Goal: Task Accomplishment & Management: Use online tool/utility

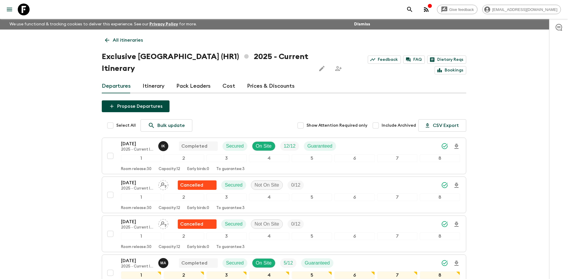
click at [116, 37] on p "All itineraries" at bounding box center [128, 40] width 30 height 7
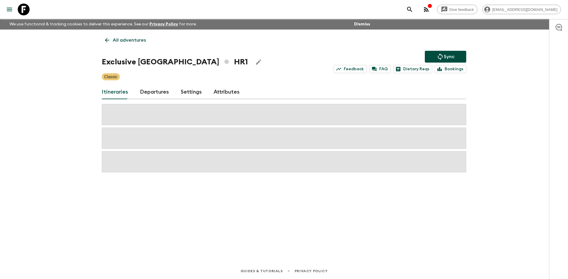
click at [116, 37] on p "All adventures" at bounding box center [129, 40] width 33 height 7
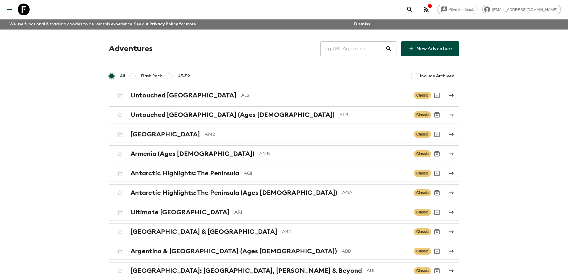
click at [351, 52] on input "text" at bounding box center [352, 48] width 65 height 17
type input "al2"
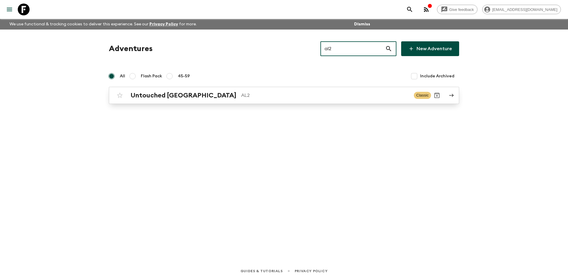
click at [242, 92] on p "AL2" at bounding box center [325, 95] width 168 height 7
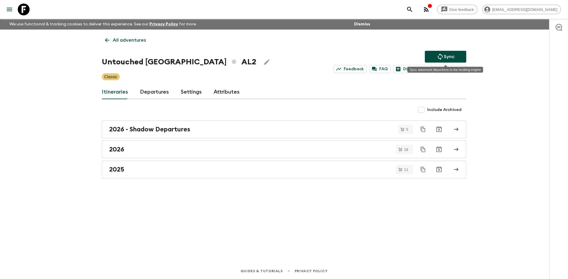
click at [456, 57] on button "Sync" at bounding box center [445, 57] width 41 height 12
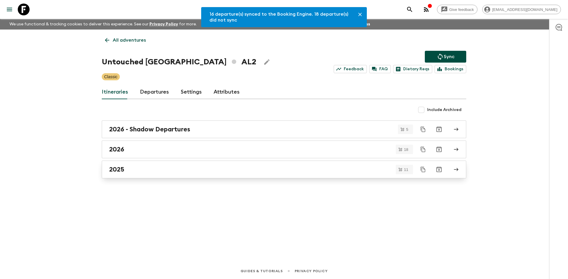
click at [163, 165] on link "2025" at bounding box center [284, 170] width 364 height 18
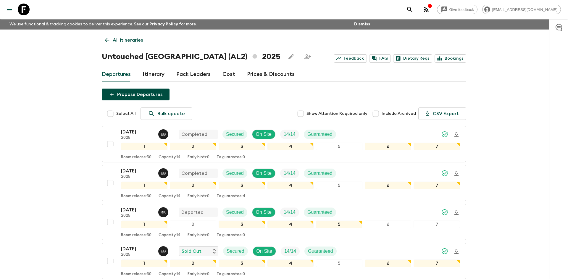
click at [141, 38] on p "All itineraries" at bounding box center [128, 40] width 30 height 7
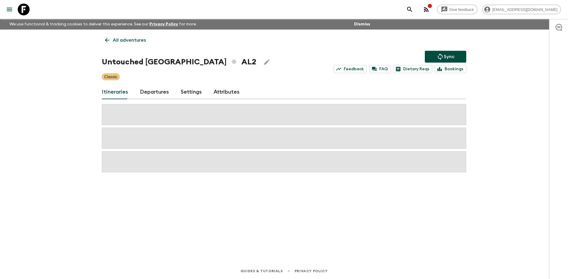
click at [141, 38] on p "All adventures" at bounding box center [129, 40] width 33 height 7
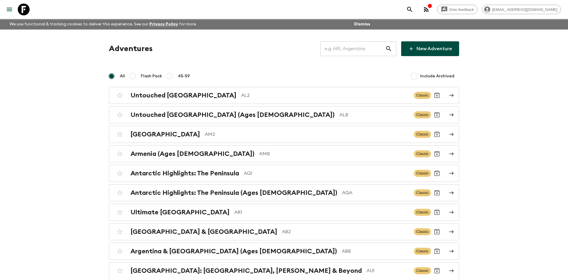
click at [335, 48] on input "text" at bounding box center [352, 48] width 65 height 17
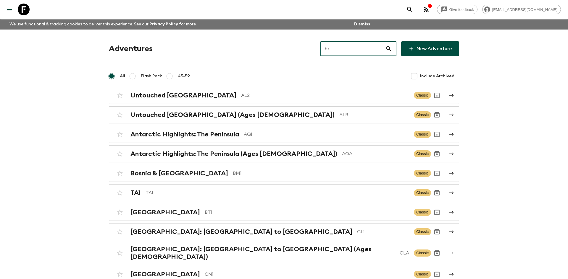
type input "hr2"
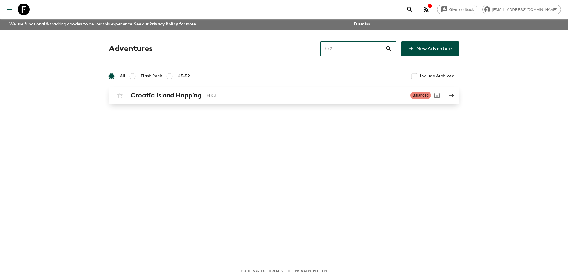
click at [177, 103] on link "Croatia Island Hopping HR2 Balanced" at bounding box center [284, 95] width 350 height 17
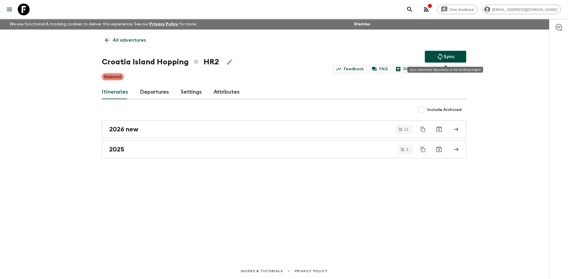
click at [460, 57] on button "Sync" at bounding box center [445, 57] width 41 height 12
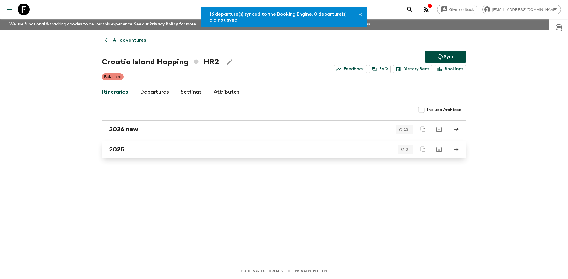
click at [132, 142] on link "2025" at bounding box center [284, 150] width 364 height 18
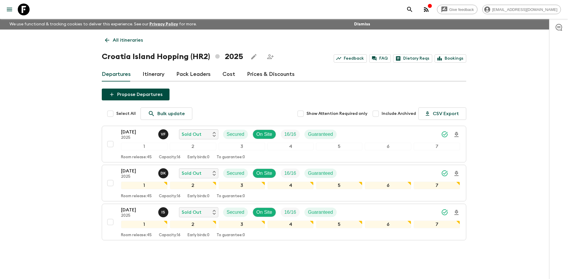
click at [126, 42] on p "All itineraries" at bounding box center [128, 40] width 30 height 7
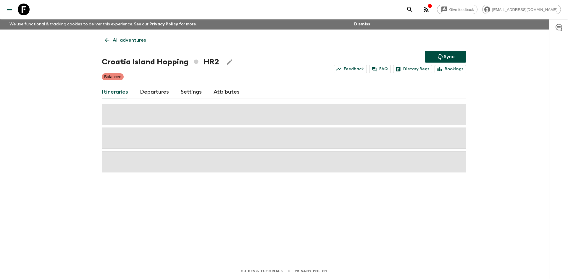
click at [126, 42] on p "All adventures" at bounding box center [129, 40] width 33 height 7
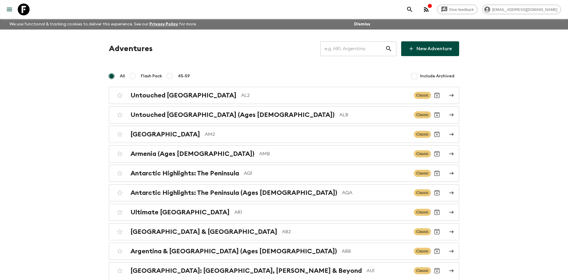
click at [355, 47] on input "text" at bounding box center [352, 48] width 65 height 17
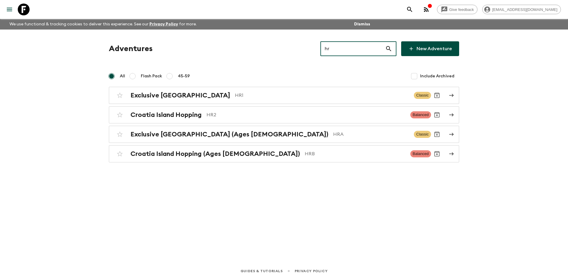
type input "hra"
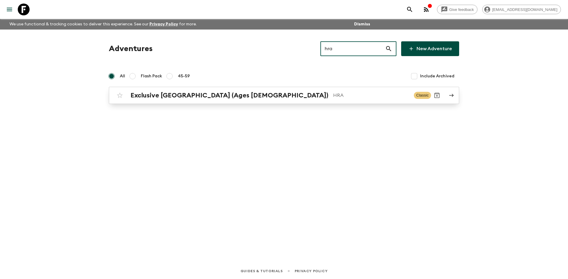
click at [231, 90] on div "Exclusive [GEOGRAPHIC_DATA] (Ages [DEMOGRAPHIC_DATA]) HRA Classic" at bounding box center [272, 96] width 317 height 12
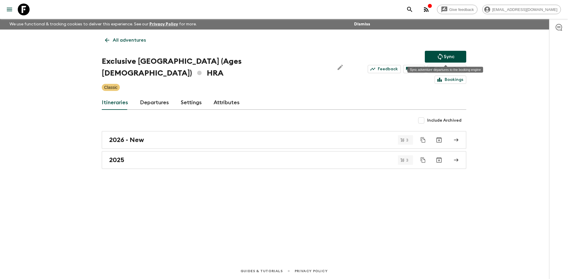
click at [435, 56] on button "Sync" at bounding box center [445, 57] width 41 height 12
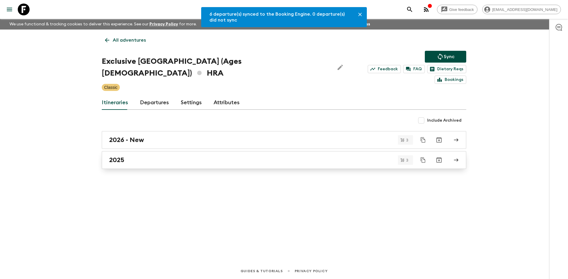
click at [143, 156] on div "2025" at bounding box center [278, 160] width 338 height 8
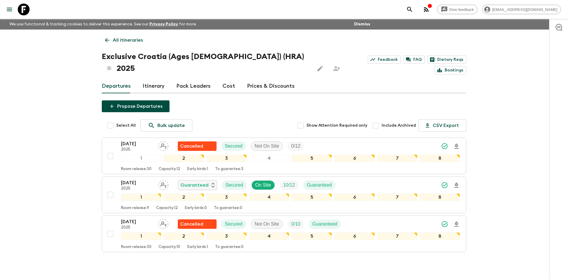
click at [132, 41] on p "All itineraries" at bounding box center [128, 40] width 30 height 7
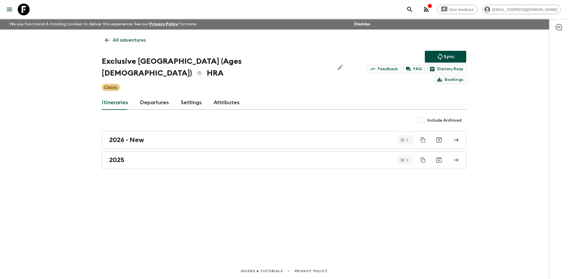
click at [132, 41] on p "All adventures" at bounding box center [129, 40] width 33 height 7
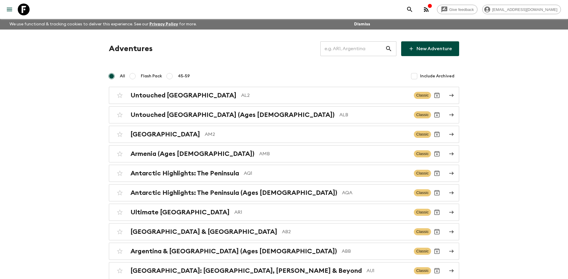
click at [348, 49] on input "text" at bounding box center [352, 48] width 65 height 17
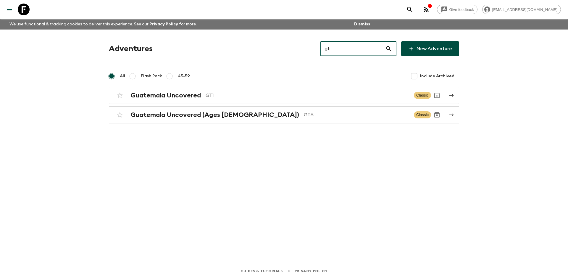
type input "gt1"
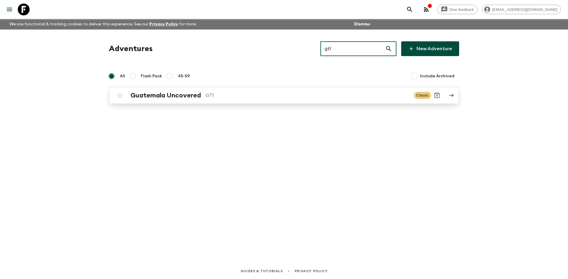
click at [205, 90] on div "Guatemala Uncovered GT1 Classic" at bounding box center [272, 96] width 317 height 12
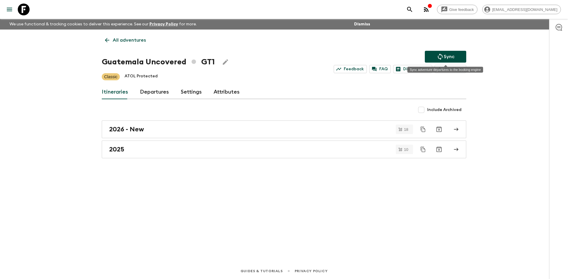
click at [446, 59] on p "Sync" at bounding box center [448, 56] width 11 height 7
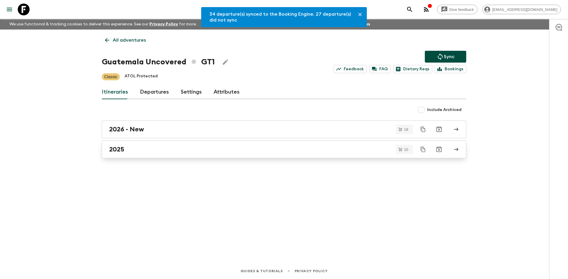
click at [141, 146] on div "2025" at bounding box center [278, 150] width 338 height 8
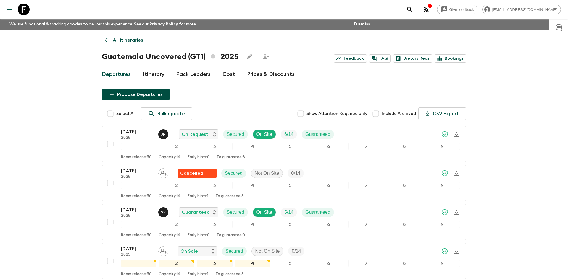
click at [130, 40] on p "All itineraries" at bounding box center [128, 40] width 30 height 7
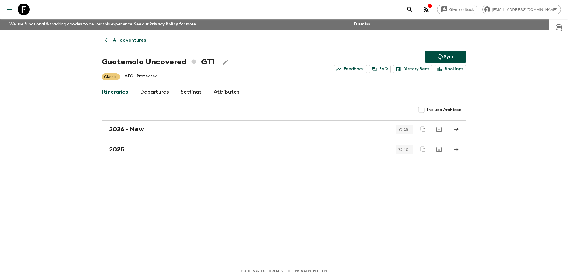
click at [130, 40] on p "All adventures" at bounding box center [129, 40] width 33 height 7
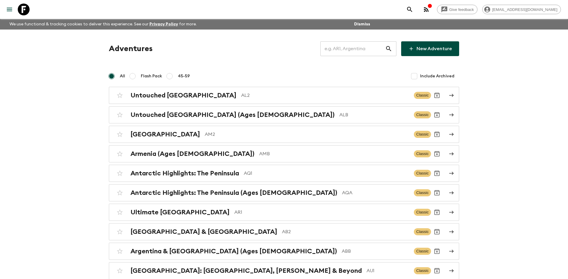
click at [346, 50] on input "text" at bounding box center [352, 48] width 65 height 17
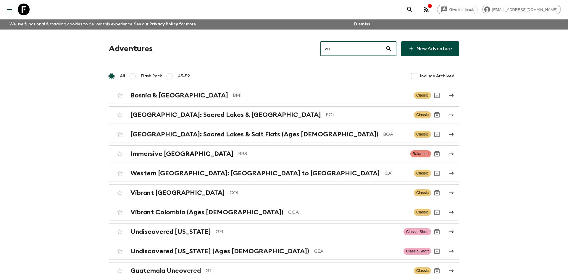
type input "vc1"
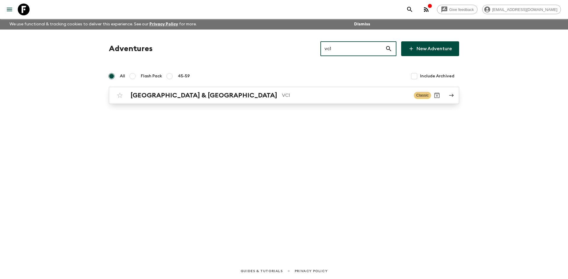
click at [282, 92] on p "VC1" at bounding box center [345, 95] width 127 height 7
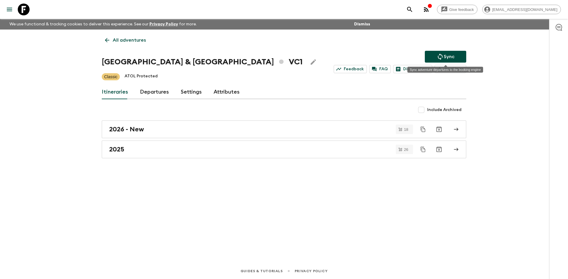
click at [435, 58] on button "Sync" at bounding box center [445, 57] width 41 height 12
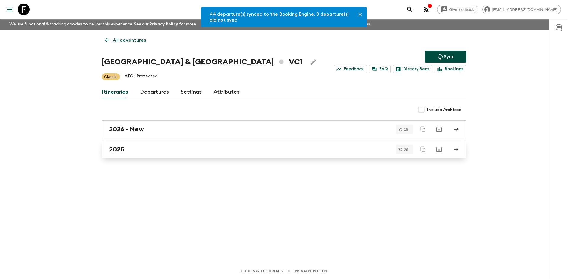
click at [153, 147] on div "2025" at bounding box center [278, 150] width 338 height 8
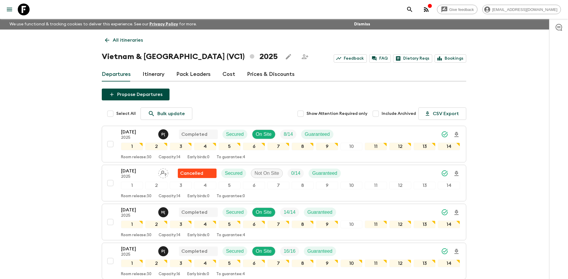
click at [124, 44] on link "All itineraries" at bounding box center [124, 40] width 44 height 12
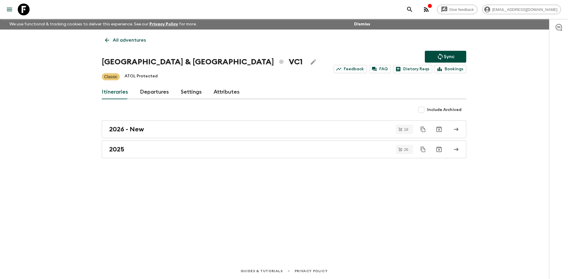
click at [124, 44] on link "All adventures" at bounding box center [125, 40] width 47 height 12
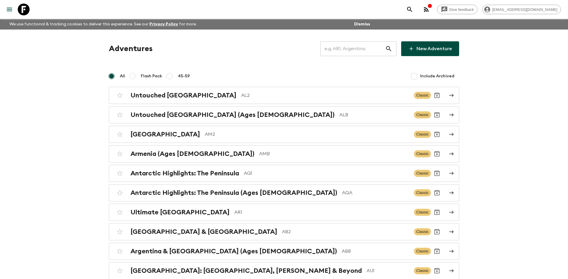
click at [346, 49] on input "text" at bounding box center [352, 48] width 65 height 17
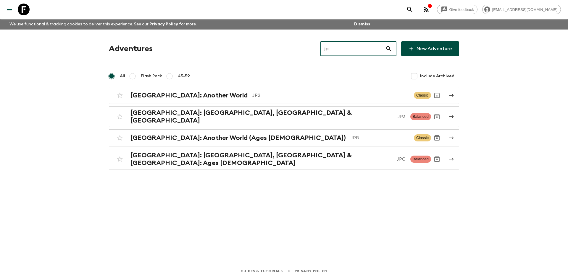
type input "jp2"
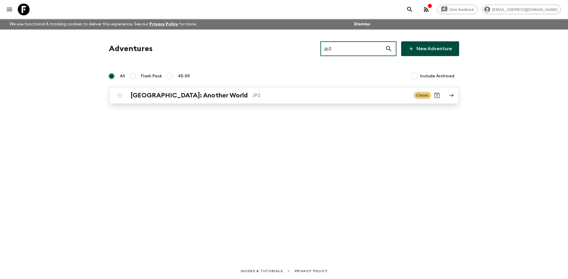
click at [221, 87] on link "[GEOGRAPHIC_DATA]: Another World JP2 Classic" at bounding box center [284, 95] width 350 height 17
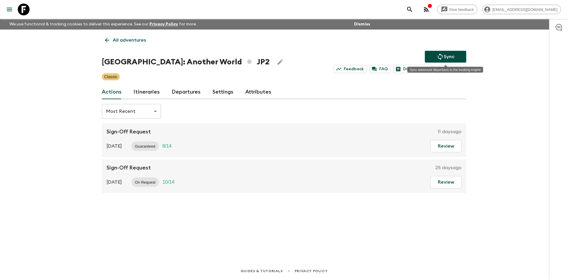
click at [429, 59] on button "Sync" at bounding box center [445, 57] width 41 height 12
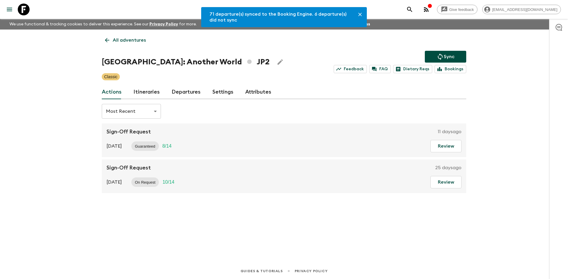
click at [191, 92] on link "Departures" at bounding box center [185, 92] width 29 height 14
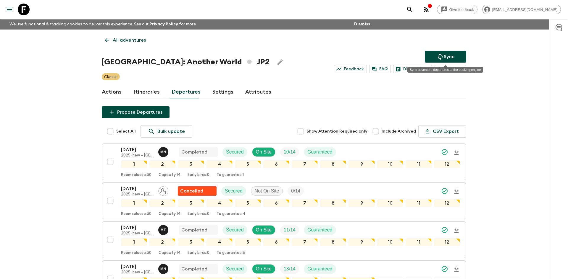
click at [437, 58] on icon "Sync adventure departures to the booking engine" at bounding box center [439, 56] width 7 height 7
click at [134, 39] on p "All adventures" at bounding box center [129, 40] width 33 height 7
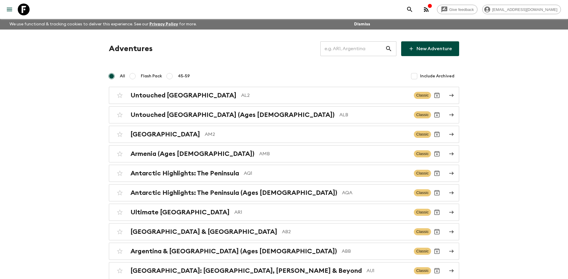
click at [343, 48] on input "text" at bounding box center [352, 48] width 65 height 17
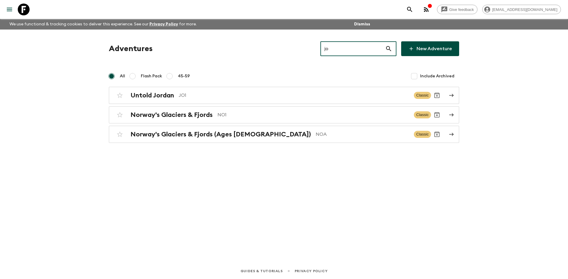
type input "jo1"
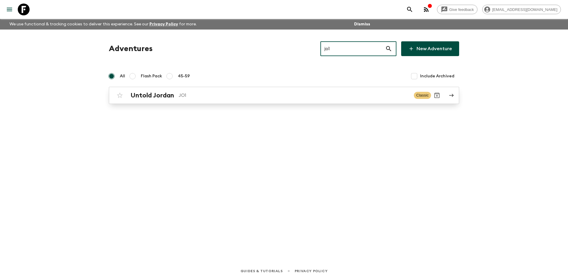
click at [174, 104] on link "Untold Jordan JO1 Classic" at bounding box center [284, 95] width 350 height 17
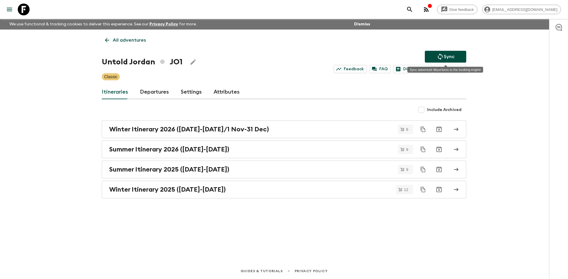
click at [462, 56] on button "Sync" at bounding box center [445, 57] width 41 height 12
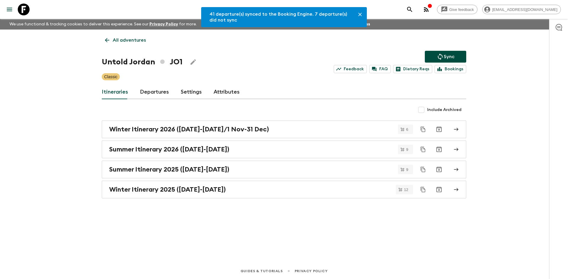
click at [166, 94] on link "Departures" at bounding box center [154, 92] width 29 height 14
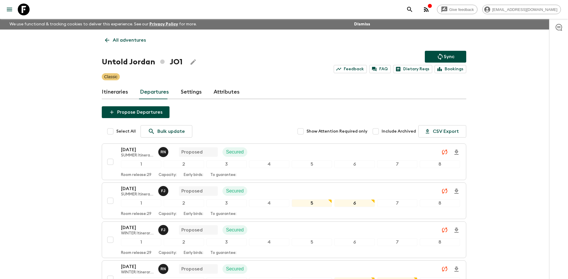
click at [133, 38] on p "All adventures" at bounding box center [129, 40] width 33 height 7
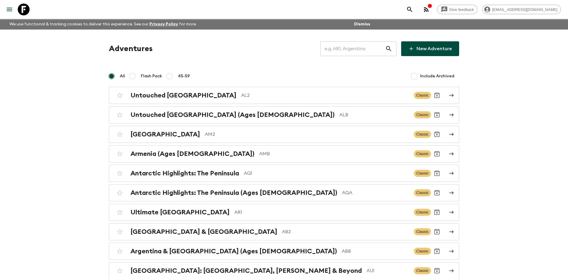
click at [348, 46] on input "text" at bounding box center [352, 48] width 65 height 17
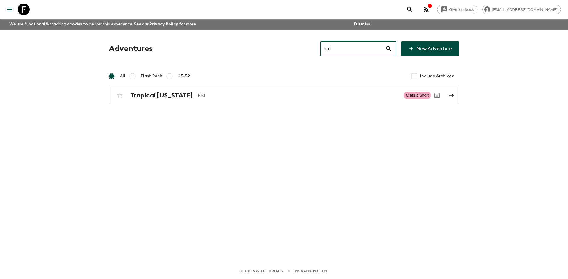
type input "pr1"
click at [169, 104] on div "Adventures pr1 ​ New Adventure All Flash Pack 45-59 Include Archived Tropical […" at bounding box center [284, 138] width 378 height 217
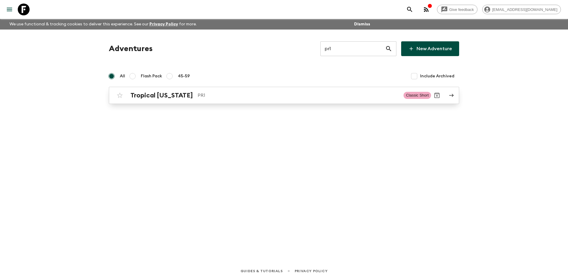
click at [165, 98] on h2 "Tropical [US_STATE]" at bounding box center [161, 96] width 62 height 8
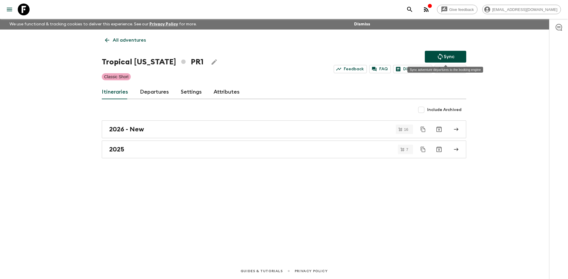
click at [433, 58] on button "Sync" at bounding box center [445, 57] width 41 height 12
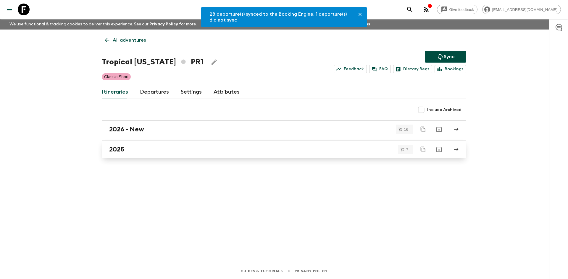
click at [179, 152] on div "2025" at bounding box center [278, 150] width 338 height 8
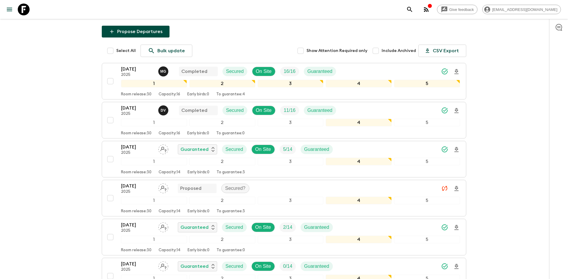
scroll to position [85, 0]
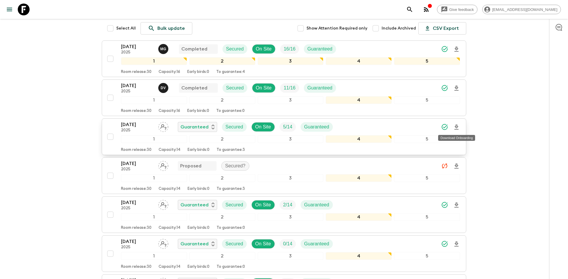
click at [457, 125] on icon "Download Onboarding" at bounding box center [456, 127] width 7 height 7
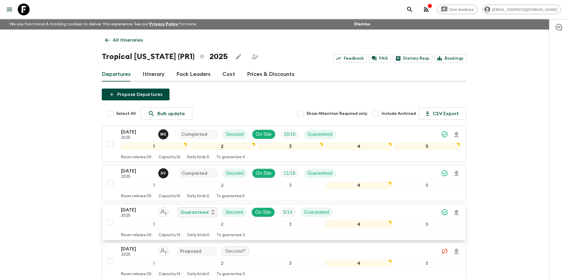
click at [111, 36] on link "All itineraries" at bounding box center [124, 40] width 44 height 12
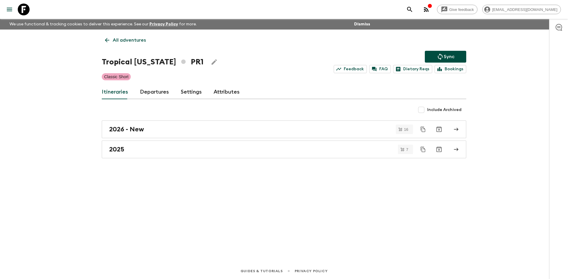
click at [124, 39] on p "All adventures" at bounding box center [129, 40] width 33 height 7
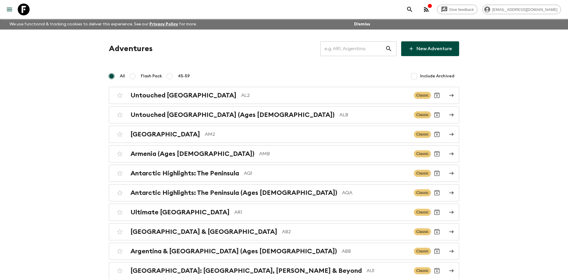
click at [363, 45] on input "text" at bounding box center [352, 48] width 65 height 17
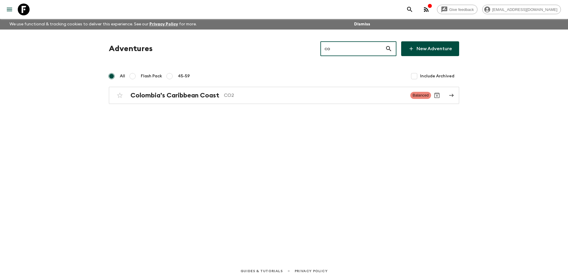
type input "co2"
click at [224, 94] on p "CO2" at bounding box center [315, 95] width 182 height 7
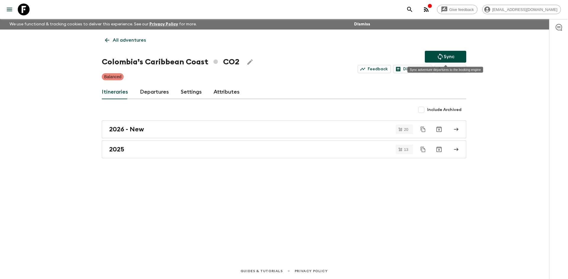
click at [432, 54] on button "Sync" at bounding box center [445, 57] width 41 height 12
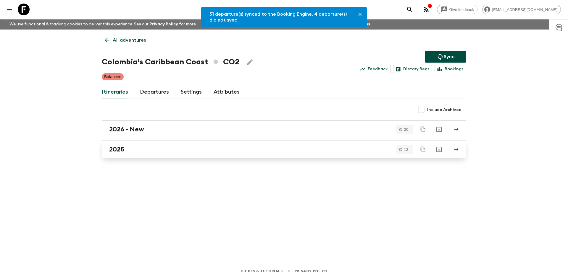
click at [134, 152] on div "2025" at bounding box center [278, 150] width 338 height 8
